Goal: Transaction & Acquisition: Purchase product/service

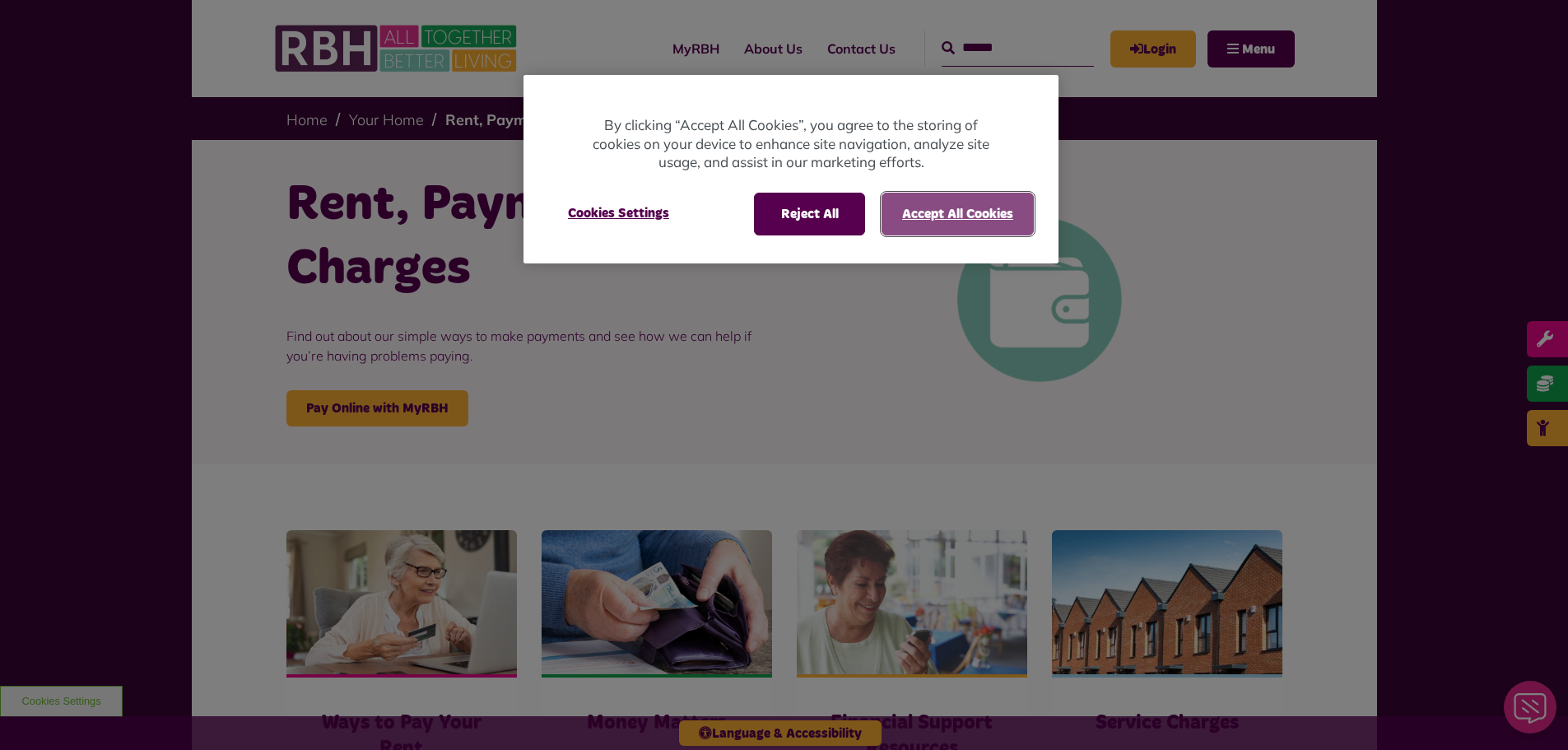
click at [954, 193] on button "Accept All Cookies" at bounding box center [957, 214] width 152 height 43
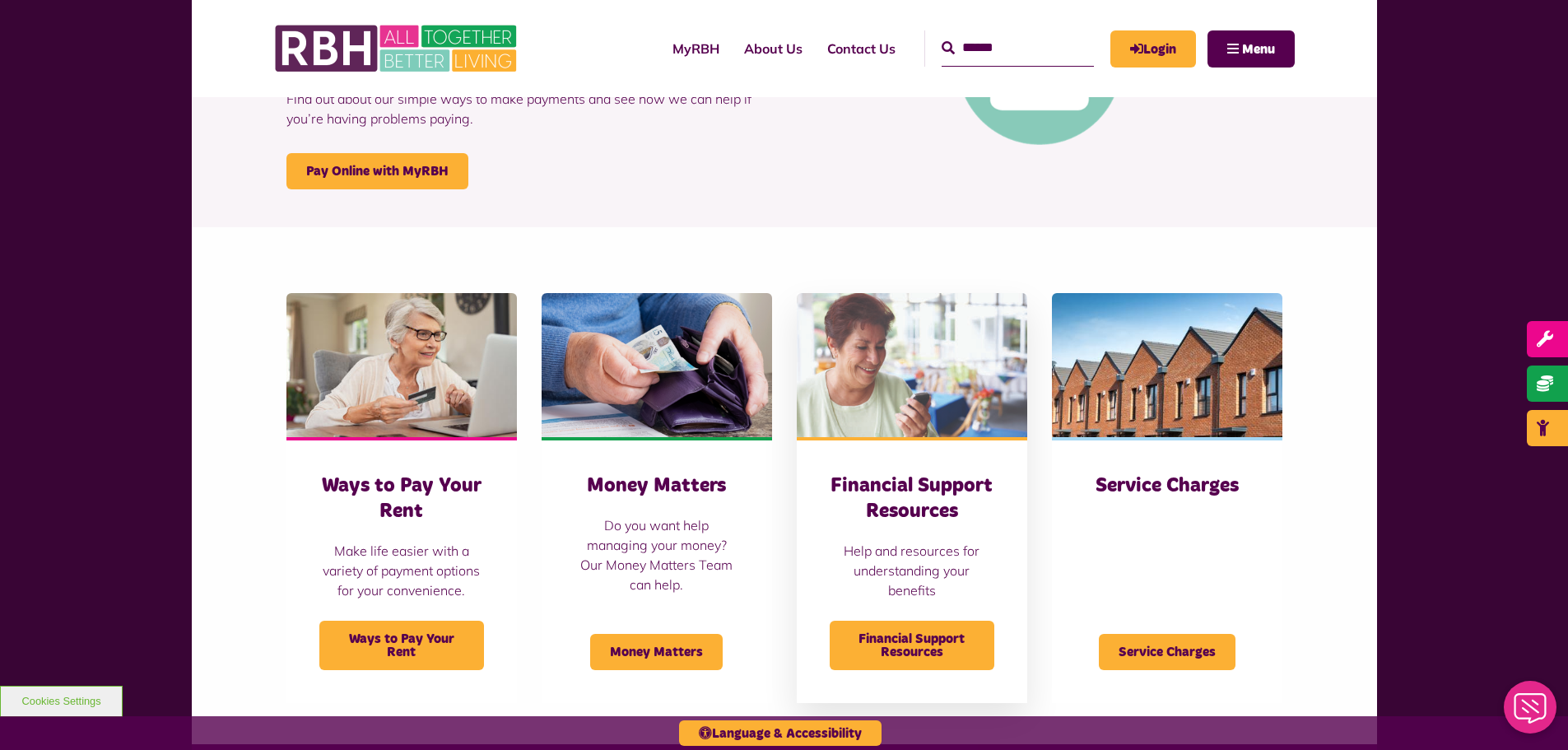
scroll to position [494, 0]
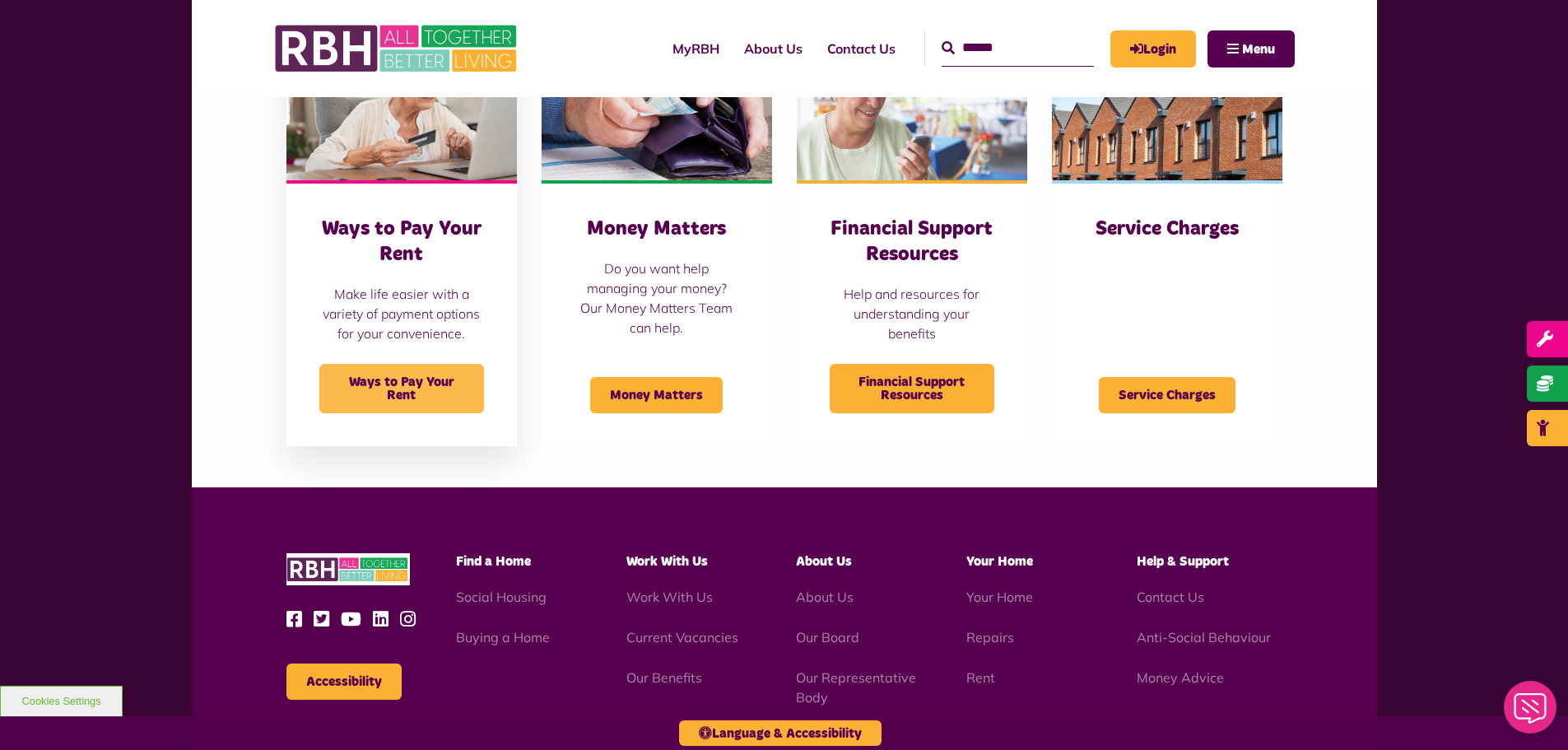
click at [427, 409] on span "Ways to Pay Your Rent" at bounding box center [401, 388] width 165 height 49
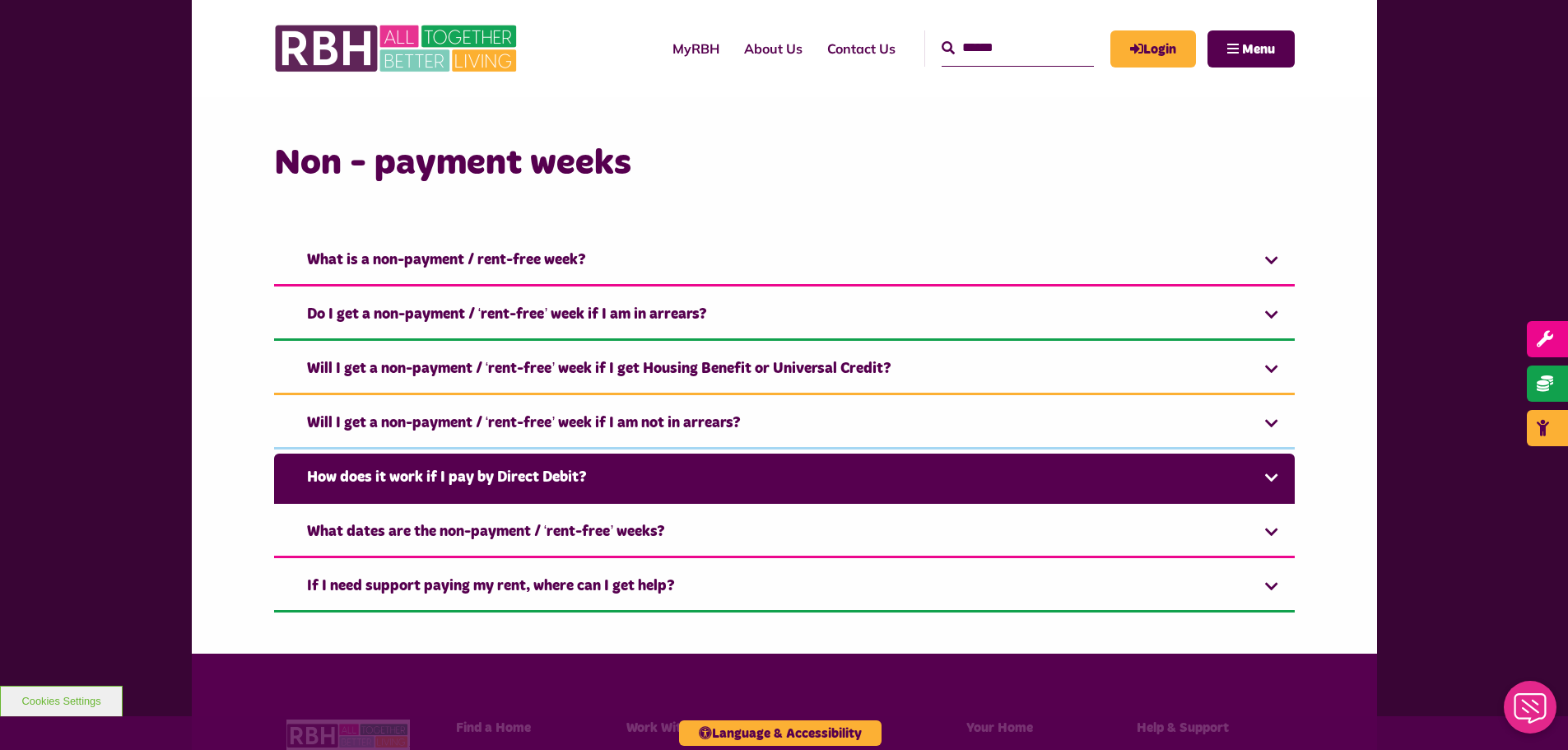
scroll to position [1235, 0]
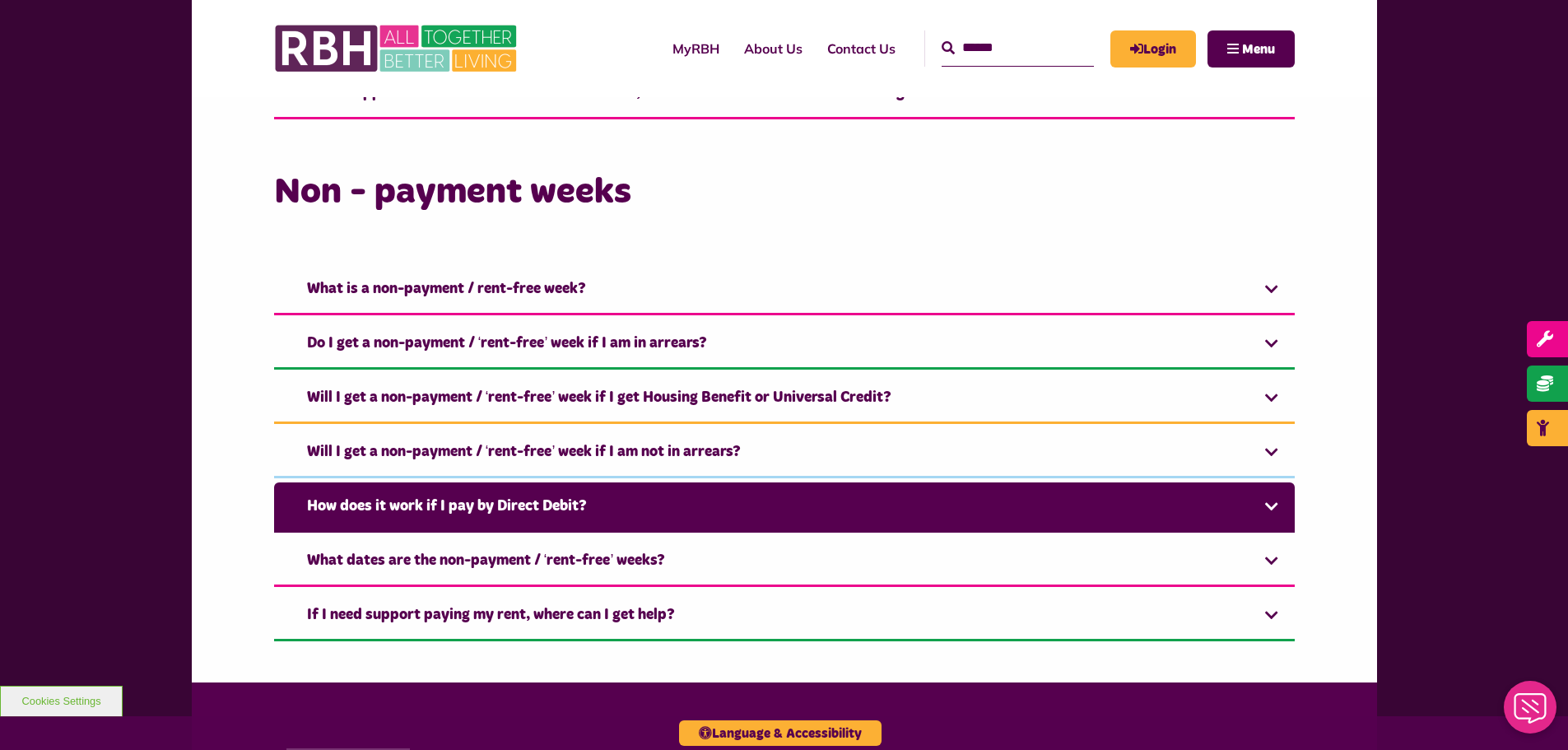
click at [1278, 504] on link "How does it work if I pay by Direct Debit?" at bounding box center [784, 507] width 1020 height 50
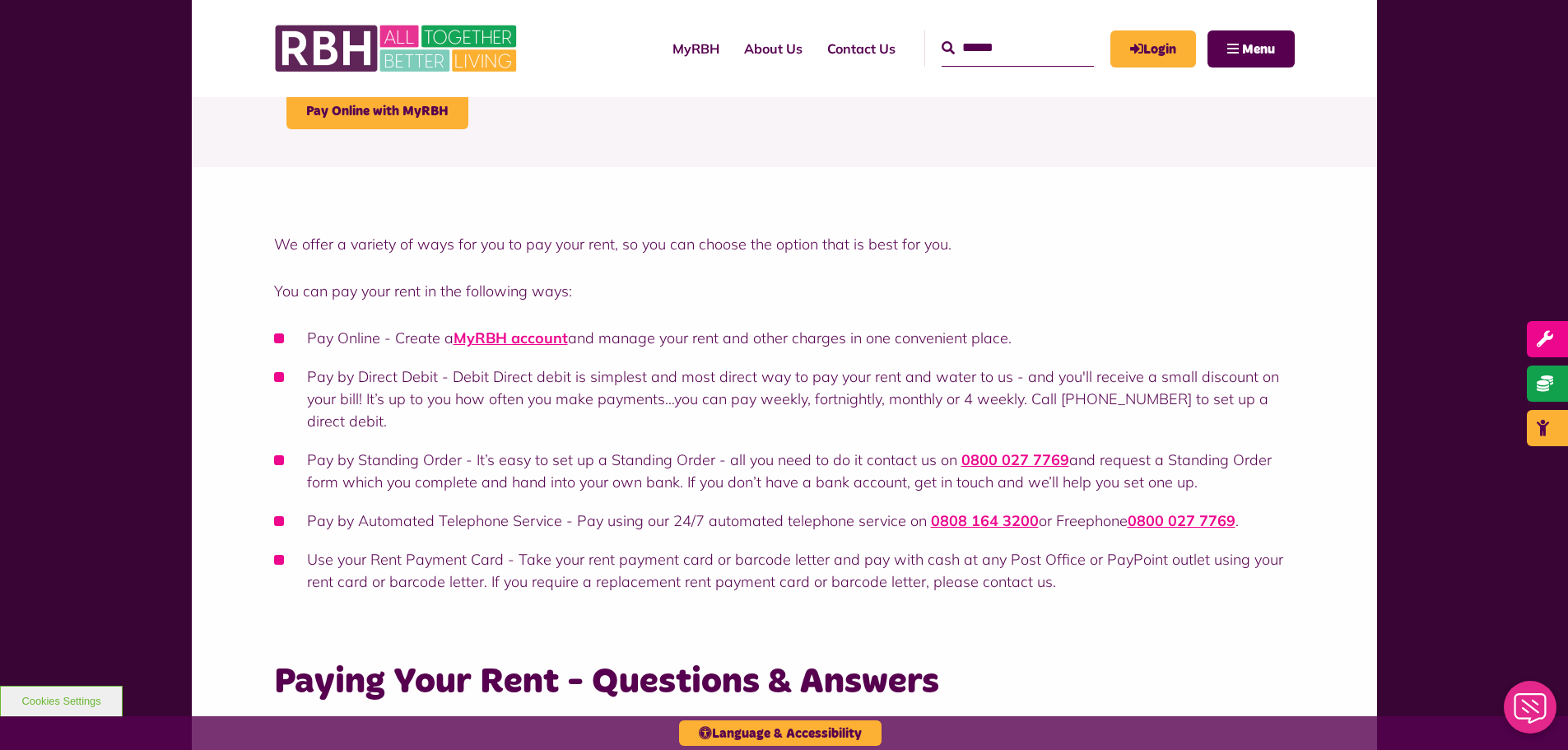
scroll to position [247, 0]
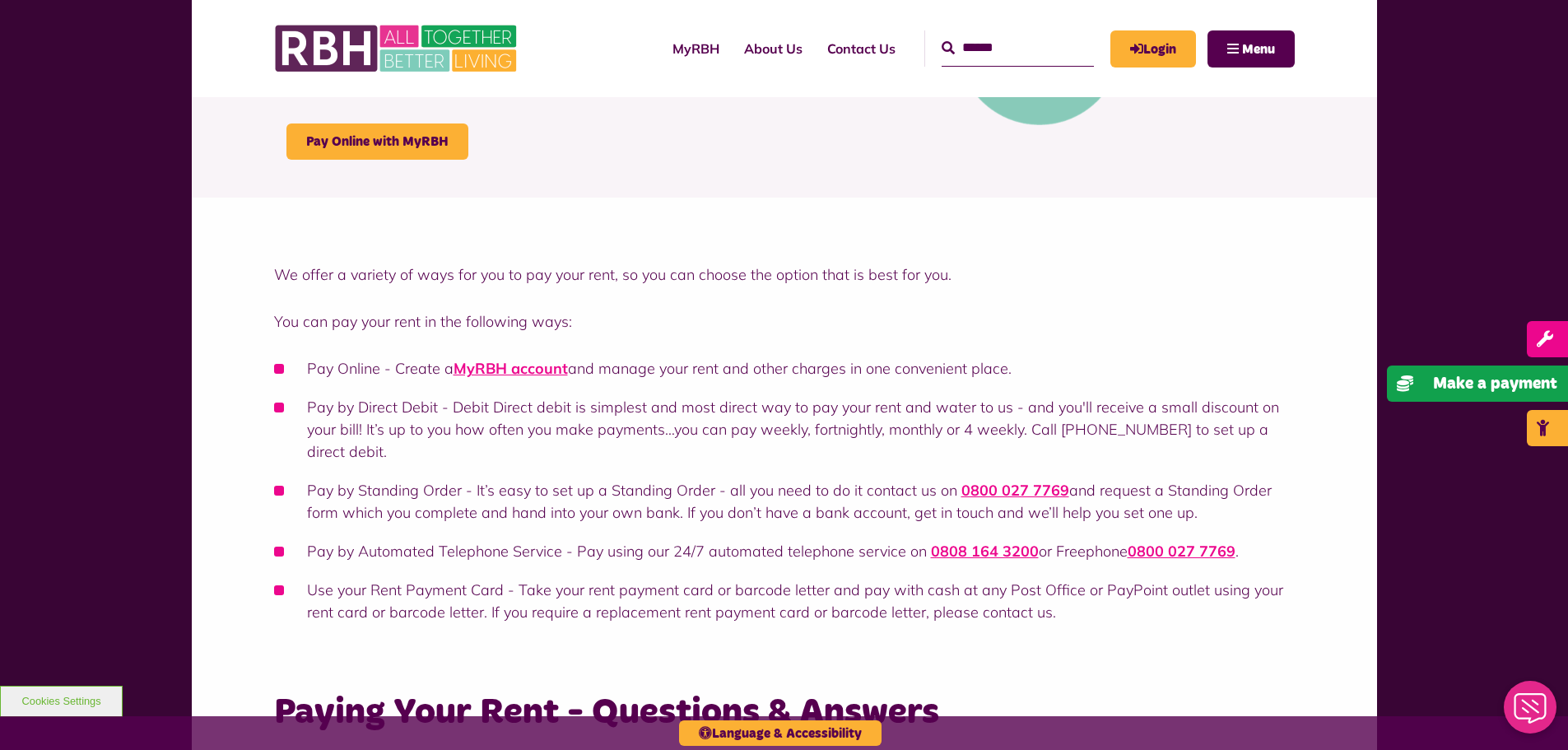
click at [1531, 383] on span "Make a payment" at bounding box center [1495, 383] width 124 height 16
